Goal: Information Seeking & Learning: Learn about a topic

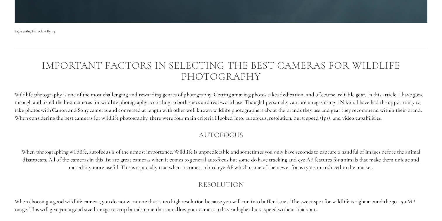
scroll to position [332, 0]
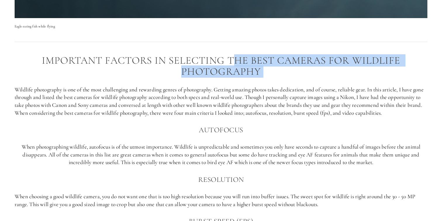
drag, startPoint x: 237, startPoint y: 57, endPoint x: 290, endPoint y: 80, distance: 58.1
click at [290, 80] on div "Important factors in selecting the best cameras for Wildlife photography Wildli…" at bounding box center [221, 185] width 413 height 261
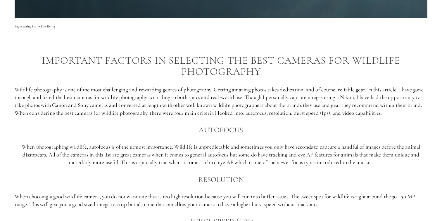
drag, startPoint x: 33, startPoint y: 90, endPoint x: 171, endPoint y: 122, distance: 141.5
click at [171, 117] on p "Wildlife photography is one of the most challenging and rewarding genres of pho…" at bounding box center [221, 101] width 413 height 31
drag, startPoint x: 181, startPoint y: 91, endPoint x: 200, endPoint y: 91, distance: 18.4
click at [200, 91] on p "Wildlife photography is one of the most challenging and rewarding genres of pho…" at bounding box center [221, 101] width 413 height 31
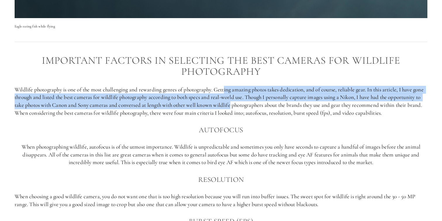
drag, startPoint x: 226, startPoint y: 89, endPoint x: 267, endPoint y: 103, distance: 43.1
click at [267, 103] on p "Wildlife photography is one of the most challenging and rewarding genres of pho…" at bounding box center [221, 101] width 413 height 31
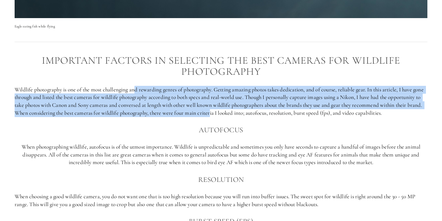
drag, startPoint x: 136, startPoint y: 89, endPoint x: 255, endPoint y: 115, distance: 121.4
click at [255, 115] on p "Wildlife photography is one of the most challenging and rewarding genres of pho…" at bounding box center [221, 101] width 413 height 31
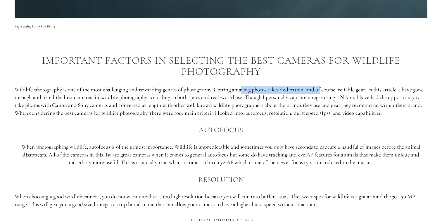
drag, startPoint x: 245, startPoint y: 90, endPoint x: 323, endPoint y: 91, distance: 79.0
click at [323, 91] on p "Wildlife photography is one of the most challenging and rewarding genres of pho…" at bounding box center [221, 101] width 413 height 31
drag, startPoint x: 316, startPoint y: 91, endPoint x: 332, endPoint y: 91, distance: 16.4
click at [332, 91] on p "Wildlife photography is one of the most challenging and rewarding genres of pho…" at bounding box center [221, 101] width 413 height 31
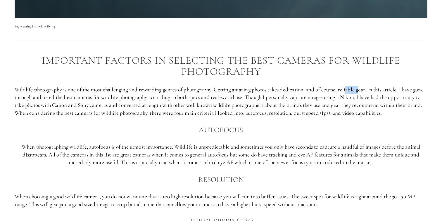
drag, startPoint x: 350, startPoint y: 91, endPoint x: 361, endPoint y: 91, distance: 11.4
click at [361, 91] on p "Wildlife photography is one of the most challenging and rewarding genres of pho…" at bounding box center [221, 101] width 413 height 31
drag, startPoint x: 378, startPoint y: 91, endPoint x: 420, endPoint y: 91, distance: 42.4
click at [420, 91] on p "Wildlife photography is one of the most challenging and rewarding genres of pho…" at bounding box center [221, 101] width 413 height 31
drag, startPoint x: 30, startPoint y: 97, endPoint x: 107, endPoint y: 97, distance: 77.2
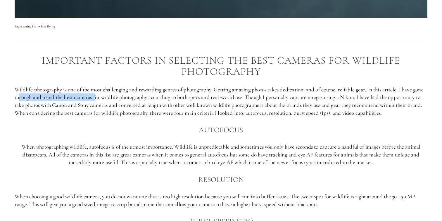
click at [107, 97] on p "Wildlife photography is one of the most challenging and rewarding genres of pho…" at bounding box center [221, 101] width 413 height 31
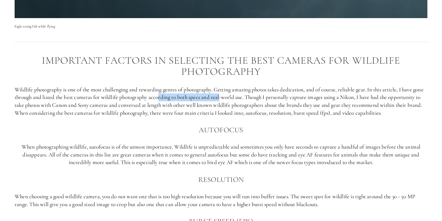
drag, startPoint x: 171, startPoint y: 98, endPoint x: 234, endPoint y: 99, distance: 62.9
click at [234, 99] on p "Wildlife photography is one of the most challenging and rewarding genres of pho…" at bounding box center [221, 101] width 413 height 31
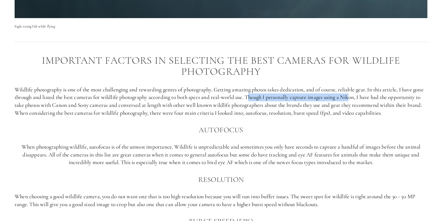
drag, startPoint x: 261, startPoint y: 98, endPoint x: 364, endPoint y: 98, distance: 102.1
click at [364, 98] on p "Wildlife photography is one of the most challenging and rewarding genres of pho…" at bounding box center [221, 101] width 413 height 31
click at [365, 109] on p "Wildlife photography is one of the most challenging and rewarding genres of pho…" at bounding box center [221, 101] width 413 height 31
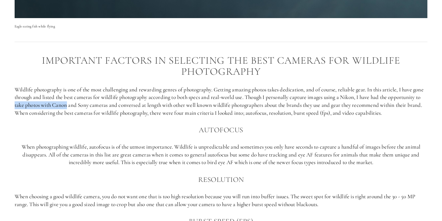
drag, startPoint x: 49, startPoint y: 106, endPoint x: 102, endPoint y: 106, distance: 53.8
click at [102, 106] on p "Wildlife photography is one of the most challenging and rewarding genres of pho…" at bounding box center [221, 101] width 413 height 31
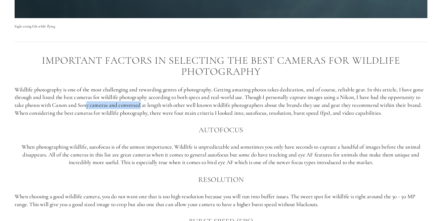
drag, startPoint x: 122, startPoint y: 106, endPoint x: 177, endPoint y: 106, distance: 55.0
click at [177, 106] on p "Wildlife photography is one of the most challenging and rewarding genres of pho…" at bounding box center [221, 101] width 413 height 31
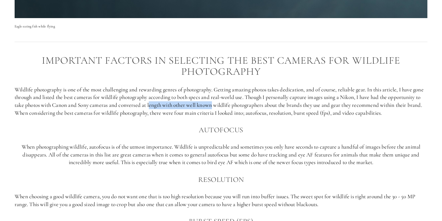
drag, startPoint x: 185, startPoint y: 106, endPoint x: 249, endPoint y: 106, distance: 63.8
click at [249, 106] on p "Wildlife photography is one of the most challenging and rewarding genres of pho…" at bounding box center [221, 101] width 413 height 31
click at [266, 110] on p "Wildlife photography is one of the most challenging and rewarding genres of pho…" at bounding box center [221, 101] width 413 height 31
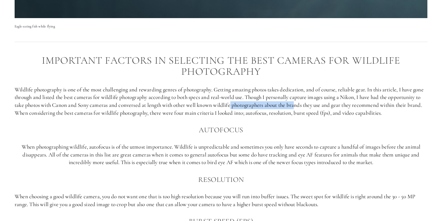
drag, startPoint x: 267, startPoint y: 106, endPoint x: 332, endPoint y: 106, distance: 65.5
click at [332, 106] on p "Wildlife photography is one of the most challenging and rewarding genres of pho…" at bounding box center [221, 101] width 413 height 31
drag, startPoint x: 66, startPoint y: 113, endPoint x: 108, endPoint y: 124, distance: 44.1
click at [108, 117] on p "Wildlife photography is one of the most challenging and rewarding genres of pho…" at bounding box center [221, 101] width 413 height 31
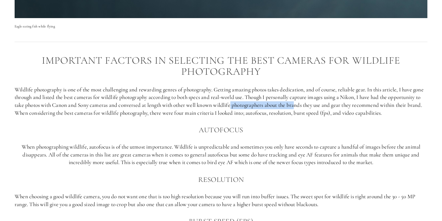
click at [108, 117] on p "Wildlife photography is one of the most challenging and rewarding genres of pho…" at bounding box center [221, 101] width 413 height 31
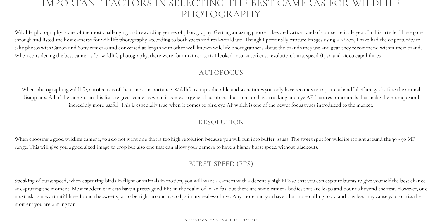
scroll to position [391, 0]
drag, startPoint x: 88, startPoint y: 98, endPoint x: 154, endPoint y: 99, distance: 66.4
click at [154, 99] on p "When photographing wildlife, autofocus is of the utmost importance. Wildlife is…" at bounding box center [221, 96] width 413 height 23
drag, startPoint x: 182, startPoint y: 98, endPoint x: 242, endPoint y: 98, distance: 60.0
click at [242, 98] on p "When photographing wildlife, autofocus is of the utmost importance. Wildlife is…" at bounding box center [221, 96] width 413 height 23
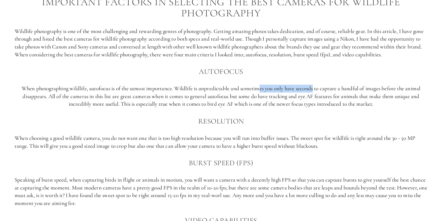
drag, startPoint x: 260, startPoint y: 97, endPoint x: 314, endPoint y: 97, distance: 53.8
click at [314, 97] on p "When photographing wildlife, autofocus is of the utmost importance. Wildlife is…" at bounding box center [221, 96] width 413 height 23
drag, startPoint x: 322, startPoint y: 97, endPoint x: 362, endPoint y: 97, distance: 40.1
click at [362, 97] on p "When photographing wildlife, autofocus is of the utmost importance. Wildlife is…" at bounding box center [221, 96] width 413 height 23
drag, startPoint x: 374, startPoint y: 97, endPoint x: 409, endPoint y: 97, distance: 34.2
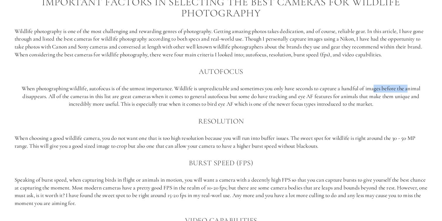
click at [409, 97] on p "When photographing wildlife, autofocus is of the utmost importance. Wildlife is…" at bounding box center [221, 96] width 413 height 23
drag, startPoint x: 47, startPoint y: 105, endPoint x: 133, endPoint y: 105, distance: 86.9
click at [133, 105] on p "When photographing wildlife, autofocus is of the utmost importance. Wildlife is…" at bounding box center [221, 96] width 413 height 23
drag, startPoint x: 226, startPoint y: 104, endPoint x: 294, endPoint y: 104, distance: 68.4
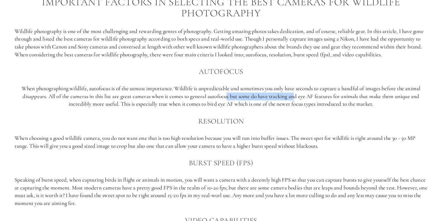
click at [294, 104] on p "When photographing wildlife, autofocus is of the utmost importance. Wildlife is…" at bounding box center [221, 96] width 413 height 23
drag, startPoint x: 310, startPoint y: 105, endPoint x: 345, endPoint y: 105, distance: 34.2
click at [345, 105] on p "When photographing wildlife, autofocus is of the utmost importance. Wildlife is…" at bounding box center [221, 96] width 413 height 23
drag, startPoint x: 356, startPoint y: 105, endPoint x: 401, endPoint y: 105, distance: 45.0
click at [401, 105] on p "When photographing wildlife, autofocus is of the utmost importance. Wildlife is…" at bounding box center [221, 96] width 413 height 23
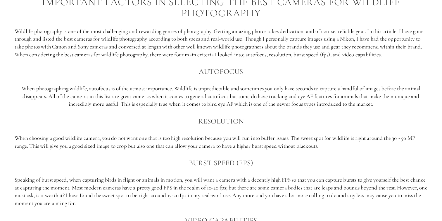
click at [392, 108] on p "When photographing wildlife, autofocus is of the utmost importance. Wildlife is…" at bounding box center [221, 96] width 413 height 23
drag, startPoint x: 92, startPoint y: 112, endPoint x: 110, endPoint y: 112, distance: 18.1
click at [110, 108] on p "When photographing wildlife, autofocus is of the utmost importance. Wildlife is…" at bounding box center [221, 96] width 413 height 23
drag, startPoint x: 130, startPoint y: 112, endPoint x: 192, endPoint y: 112, distance: 62.3
click at [192, 108] on p "When photographing wildlife, autofocus is of the utmost importance. Wildlife is…" at bounding box center [221, 96] width 413 height 23
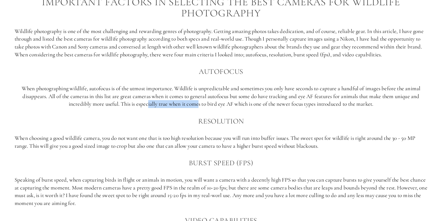
drag, startPoint x: 146, startPoint y: 113, endPoint x: 198, endPoint y: 113, distance: 51.8
click at [198, 108] on p "When photographing wildlife, autofocus is of the utmost importance. Wildlife is…" at bounding box center [221, 96] width 413 height 23
drag, startPoint x: 227, startPoint y: 112, endPoint x: 277, endPoint y: 112, distance: 50.6
click at [277, 108] on p "When photographing wildlife, autofocus is of the utmost importance. Wildlife is…" at bounding box center [221, 96] width 413 height 23
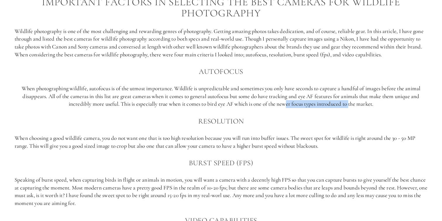
drag, startPoint x: 285, startPoint y: 113, endPoint x: 351, endPoint y: 113, distance: 65.5
click at [351, 108] on p "When photographing wildlife, autofocus is of the utmost importance. Wildlife is…" at bounding box center [221, 96] width 413 height 23
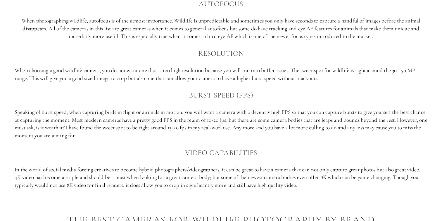
scroll to position [459, 0]
drag, startPoint x: 108, startPoint y: 78, endPoint x: 163, endPoint y: 77, distance: 55.0
click at [163, 77] on p "When choosing a good wildlife camera, you do not want one that is too high reso…" at bounding box center [221, 74] width 413 height 16
drag, startPoint x: 184, startPoint y: 78, endPoint x: 253, endPoint y: 78, distance: 69.3
click at [253, 78] on p "When choosing a good wildlife camera, you do not want one that is too high reso…" at bounding box center [221, 74] width 413 height 16
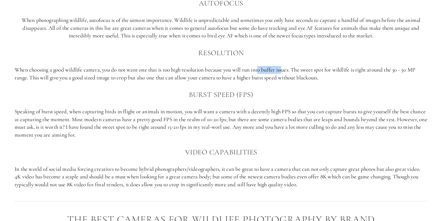
drag, startPoint x: 261, startPoint y: 78, endPoint x: 286, endPoint y: 78, distance: 24.3
click at [286, 78] on p "When choosing a good wildlife camera, you do not want one that is too high reso…" at bounding box center [221, 74] width 413 height 16
drag, startPoint x: 299, startPoint y: 77, endPoint x: 355, endPoint y: 79, distance: 56.2
click at [355, 79] on p "When choosing a good wildlife camera, you do not want one that is too high reso…" at bounding box center [221, 74] width 413 height 16
drag, startPoint x: 363, startPoint y: 79, endPoint x: 417, endPoint y: 78, distance: 54.1
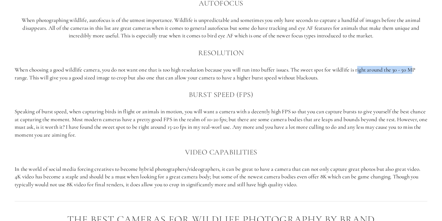
click at [417, 78] on p "When choosing a good wildlife camera, you do not want one that is too high reso…" at bounding box center [221, 74] width 413 height 16
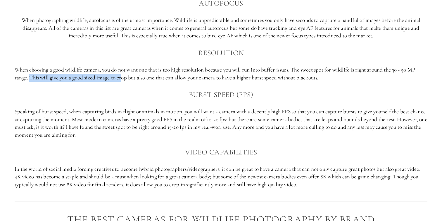
drag, startPoint x: 31, startPoint y: 85, endPoint x: 123, endPoint y: 86, distance: 91.8
click at [123, 82] on p "When choosing a good wildlife camera, you do not want one that is too high reso…" at bounding box center [221, 74] width 413 height 16
drag, startPoint x: 136, startPoint y: 86, endPoint x: 162, endPoint y: 86, distance: 26.6
click at [162, 82] on p "When choosing a good wildlife camera, you do not want one that is too high reso…" at bounding box center [221, 74] width 413 height 16
drag, startPoint x: 172, startPoint y: 86, endPoint x: 211, endPoint y: 83, distance: 39.0
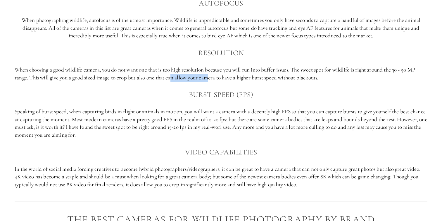
click at [211, 82] on p "When choosing a good wildlife camera, you do not want one that is too high reso…" at bounding box center [221, 74] width 413 height 16
drag, startPoint x: 225, startPoint y: 87, endPoint x: 300, endPoint y: 82, distance: 75.0
click at [301, 82] on p "When choosing a good wildlife camera, you do not want one that is too high reso…" at bounding box center [221, 74] width 413 height 16
click at [279, 101] on h3 "Burst Speed (FPS)" at bounding box center [221, 95] width 413 height 12
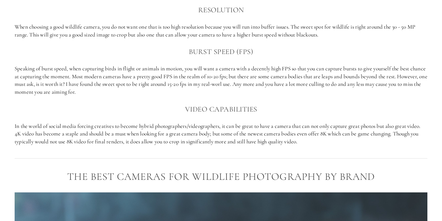
scroll to position [503, 0]
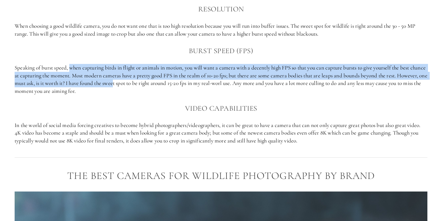
drag, startPoint x: 71, startPoint y: 76, endPoint x: 157, endPoint y: 90, distance: 86.9
click at [157, 90] on p "Speaking of burst speed, when capturing birds in flight or animals in motion, y…" at bounding box center [221, 79] width 413 height 31
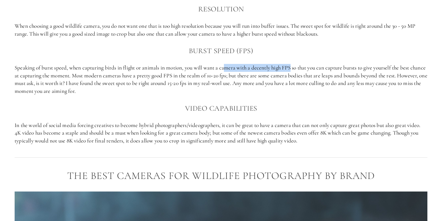
drag, startPoint x: 227, startPoint y: 76, endPoint x: 293, endPoint y: 78, distance: 66.1
click at [293, 78] on p "Speaking of burst speed, when capturing birds in flight or animals in motion, y…" at bounding box center [221, 79] width 413 height 31
click at [314, 81] on p "Speaking of burst speed, when capturing birds in flight or animals in motion, y…" at bounding box center [221, 79] width 413 height 31
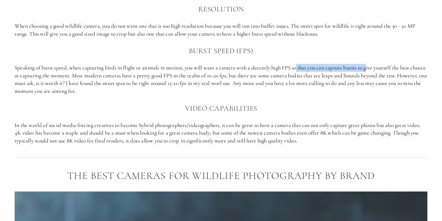
drag, startPoint x: 299, startPoint y: 77, endPoint x: 372, endPoint y: 74, distance: 72.6
click at [372, 74] on p "Speaking of burst speed, when capturing birds in flight or animals in motion, y…" at bounding box center [221, 79] width 413 height 31
drag, startPoint x: 372, startPoint y: 74, endPoint x: 400, endPoint y: 74, distance: 27.8
click at [400, 74] on p "Speaking of burst speed, when capturing birds in flight or animals in motion, y…" at bounding box center [221, 79] width 413 height 31
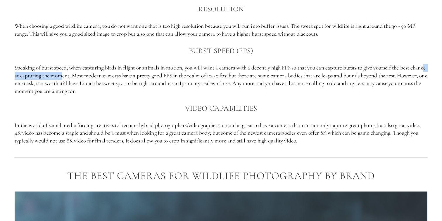
drag, startPoint x: 26, startPoint y: 85, endPoint x: 78, endPoint y: 84, distance: 51.5
click at [78, 84] on p "Speaking of burst speed, when capturing birds in flight or animals in motion, y…" at bounding box center [221, 79] width 413 height 31
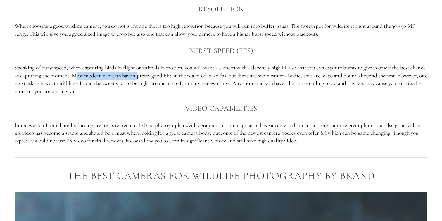
drag, startPoint x: 95, startPoint y: 84, endPoint x: 155, endPoint y: 85, distance: 60.0
click at [155, 85] on p "Speaking of burst speed, when capturing birds in flight or animals in motion, y…" at bounding box center [221, 79] width 413 height 31
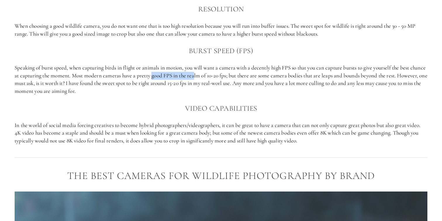
drag, startPoint x: 170, startPoint y: 84, endPoint x: 212, endPoint y: 84, distance: 42.1
click at [212, 84] on p "Speaking of burst speed, when capturing birds in flight or animals in motion, y…" at bounding box center [221, 79] width 413 height 31
drag, startPoint x: 247, startPoint y: 85, endPoint x: 301, endPoint y: 85, distance: 53.8
click at [301, 85] on p "Speaking of burst speed, when capturing birds in flight or animals in motion, y…" at bounding box center [221, 79] width 413 height 31
drag, startPoint x: 313, startPoint y: 85, endPoint x: 369, endPoint y: 85, distance: 56.2
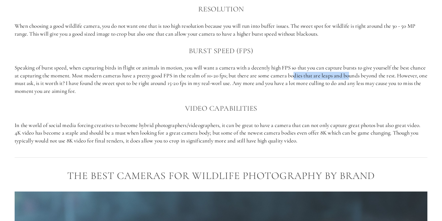
click at [369, 85] on p "Speaking of burst speed, when capturing birds in flight or animals in motion, y…" at bounding box center [221, 79] width 413 height 31
drag, startPoint x: 378, startPoint y: 84, endPoint x: 397, endPoint y: 84, distance: 19.6
click at [397, 84] on p "Speaking of burst speed, when capturing birds in flight or animals in motion, y…" at bounding box center [221, 79] width 413 height 31
drag, startPoint x: 30, startPoint y: 92, endPoint x: 74, endPoint y: 91, distance: 44.5
click at [74, 91] on p "Speaking of burst speed, when capturing birds in flight or animals in motion, y…" at bounding box center [221, 79] width 413 height 31
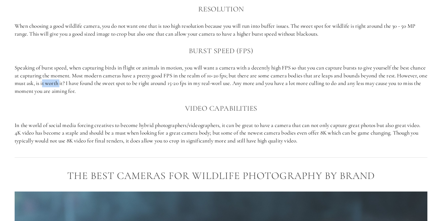
drag, startPoint x: 85, startPoint y: 91, endPoint x: 103, endPoint y: 91, distance: 18.4
click at [103, 91] on p "Speaking of burst speed, when capturing birds in flight or animals in motion, y…" at bounding box center [221, 79] width 413 height 31
drag, startPoint x: 114, startPoint y: 91, endPoint x: 146, endPoint y: 91, distance: 31.9
click at [146, 91] on p "Speaking of burst speed, when capturing birds in flight or animals in motion, y…" at bounding box center [221, 79] width 413 height 31
drag, startPoint x: 170, startPoint y: 92, endPoint x: 206, endPoint y: 92, distance: 35.7
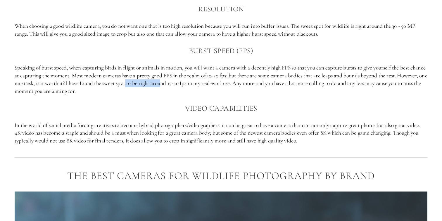
click at [206, 92] on p "Speaking of burst speed, when capturing birds in flight or animals in motion, y…" at bounding box center [221, 79] width 413 height 31
drag, startPoint x: 217, startPoint y: 92, endPoint x: 268, endPoint y: 91, distance: 51.2
click at [268, 91] on p "Speaking of burst speed, when capturing birds in flight or animals in motion, y…" at bounding box center [221, 79] width 413 height 31
click at [284, 94] on p "Speaking of burst speed, when capturing birds in flight or animals in motion, y…" at bounding box center [221, 79] width 413 height 31
drag, startPoint x: 283, startPoint y: 92, endPoint x: 355, endPoint y: 92, distance: 72.8
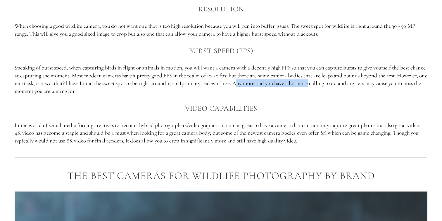
click at [356, 91] on p "Speaking of burst speed, when capturing birds in flight or animals in motion, y…" at bounding box center [221, 79] width 413 height 31
click at [352, 111] on h3 "Video capabilities" at bounding box center [221, 109] width 413 height 12
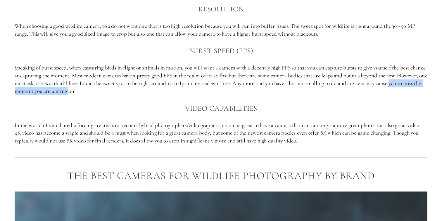
drag, startPoint x: 28, startPoint y: 101, endPoint x: 117, endPoint y: 98, distance: 89.6
click at [117, 95] on p "Speaking of burst speed, when capturing birds in flight or animals in motion, y…" at bounding box center [221, 79] width 413 height 31
click at [115, 114] on h3 "Video capabilities" at bounding box center [221, 109] width 413 height 12
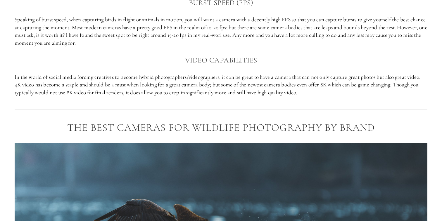
scroll to position [552, 0]
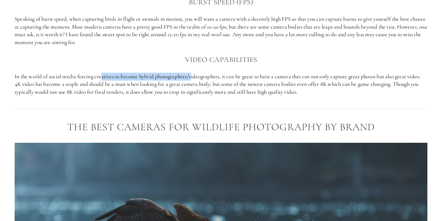
drag, startPoint x: 102, startPoint y: 84, endPoint x: 193, endPoint y: 87, distance: 91.0
click at [193, 87] on p "In the world of social media forcing creatives to become hybrid photographers/v…" at bounding box center [221, 84] width 413 height 23
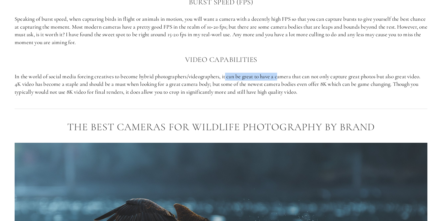
drag, startPoint x: 227, startPoint y: 84, endPoint x: 280, endPoint y: 84, distance: 52.4
click at [280, 84] on p "In the world of social media forcing creatives to become hybrid photographers/v…" at bounding box center [221, 84] width 413 height 23
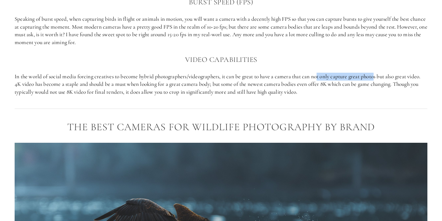
drag, startPoint x: 319, startPoint y: 85, endPoint x: 378, endPoint y: 86, distance: 58.8
click at [378, 86] on p "In the world of social media forcing creatives to become hybrid photographers/v…" at bounding box center [221, 84] width 413 height 23
drag, startPoint x: 392, startPoint y: 85, endPoint x: 420, endPoint y: 85, distance: 28.4
click at [420, 85] on p "In the world of social media forcing creatives to become hybrid photographers/v…" at bounding box center [221, 84] width 413 height 23
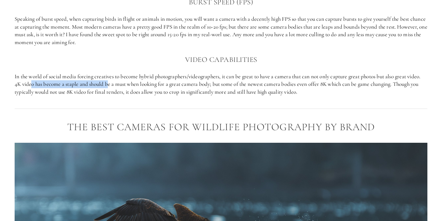
drag, startPoint x: 30, startPoint y: 93, endPoint x: 108, endPoint y: 94, distance: 77.8
click at [108, 94] on p "In the world of social media forcing creatives to become hybrid photographers/v…" at bounding box center [221, 84] width 413 height 23
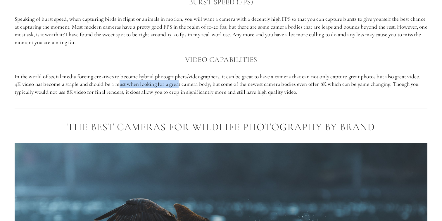
drag, startPoint x: 121, startPoint y: 94, endPoint x: 181, endPoint y: 94, distance: 60.0
click at [181, 94] on p "In the world of social media forcing creatives to become hybrid photographers/v…" at bounding box center [221, 84] width 413 height 23
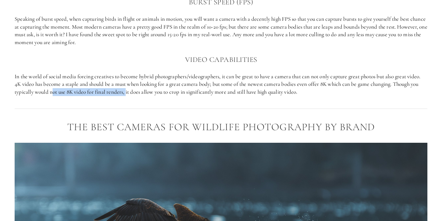
drag, startPoint x: 53, startPoint y: 103, endPoint x: 127, endPoint y: 102, distance: 73.4
click at [127, 96] on p "In the world of social media forcing creatives to become hybrid photographers/v…" at bounding box center [221, 84] width 413 height 23
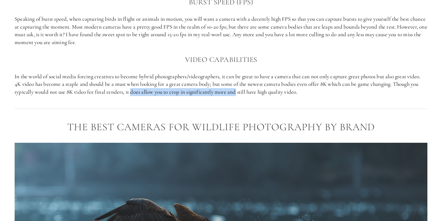
drag, startPoint x: 132, startPoint y: 101, endPoint x: 239, endPoint y: 102, distance: 106.8
click at [239, 96] on p "In the world of social media forcing creatives to become hybrid photographers/v…" at bounding box center [221, 84] width 413 height 23
click at [233, 117] on div at bounding box center [221, 109] width 423 height 16
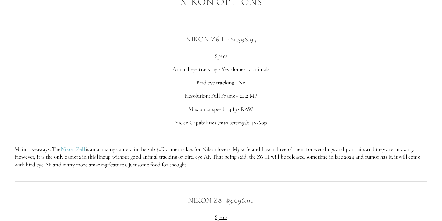
scroll to position [961, 0]
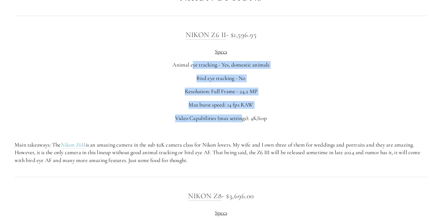
drag, startPoint x: 192, startPoint y: 74, endPoint x: 242, endPoint y: 129, distance: 73.9
click at [242, 129] on div "Nikon Z6 II - $1,596.95 Specs Animal eye tracking - Yes, domestic animals Bird …" at bounding box center [221, 97] width 413 height 136
click at [242, 123] on p "Video Capabilities (max settings): 4K/60p" at bounding box center [221, 119] width 413 height 8
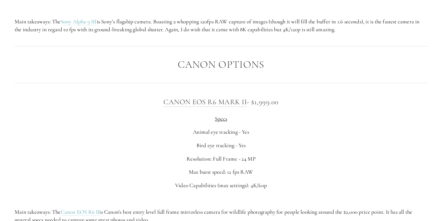
scroll to position [1913, 0]
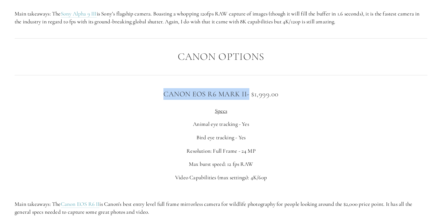
drag, startPoint x: 154, startPoint y: 103, endPoint x: 248, endPoint y: 104, distance: 93.3
click at [248, 100] on h3 "Canon EOS R6 [PERSON_NAME] - $1,999.00" at bounding box center [221, 94] width 413 height 12
click at [321, 155] on p "Resolution: Full Frame - 24 MP" at bounding box center [221, 151] width 413 height 8
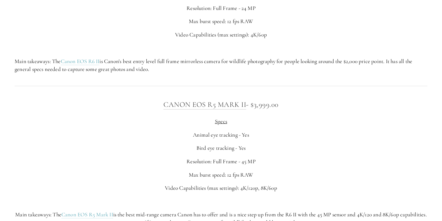
scroll to position [2076, 0]
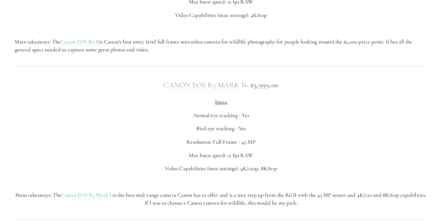
drag, startPoint x: 155, startPoint y: 95, endPoint x: 247, endPoint y: 94, distance: 91.8
click at [247, 91] on h3 "Canon EOS R5 [PERSON_NAME] - $3,999.00" at bounding box center [221, 85] width 413 height 12
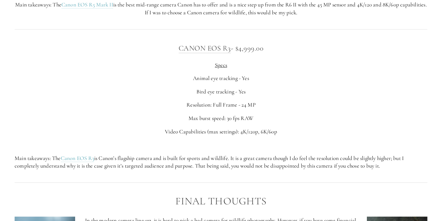
scroll to position [2263, 0]
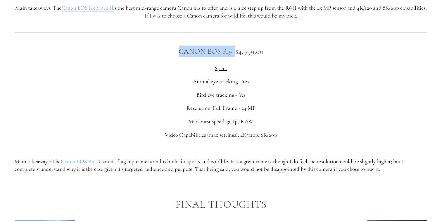
drag, startPoint x: 173, startPoint y: 59, endPoint x: 234, endPoint y: 59, distance: 61.1
click at [234, 57] on h3 "Canon EOS R3 - $4,999.00" at bounding box center [221, 52] width 413 height 12
click at [173, 57] on h3 "Canon EOS R3 - $4,999.00" at bounding box center [221, 52] width 413 height 12
drag, startPoint x: 173, startPoint y: 59, endPoint x: 229, endPoint y: 59, distance: 55.9
click at [229, 57] on h3 "Canon EOS R3 - $4,999.00" at bounding box center [221, 52] width 413 height 12
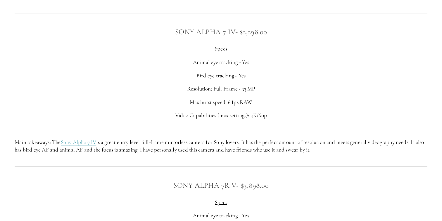
scroll to position [1478, 0]
drag, startPoint x: 172, startPoint y: 38, endPoint x: 235, endPoint y: 38, distance: 62.9
click at [235, 37] on h3 "Sony Alpha 7 IV - $2,298.00" at bounding box center [221, 32] width 413 height 12
click at [142, 93] on p "Resolution: Full Frame - 33 MP" at bounding box center [221, 89] width 413 height 8
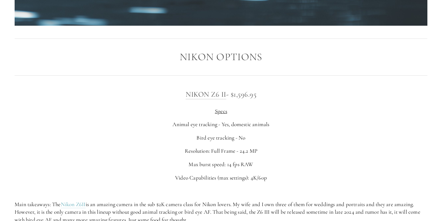
scroll to position [902, 0]
